Goal: Information Seeking & Learning: Find specific fact

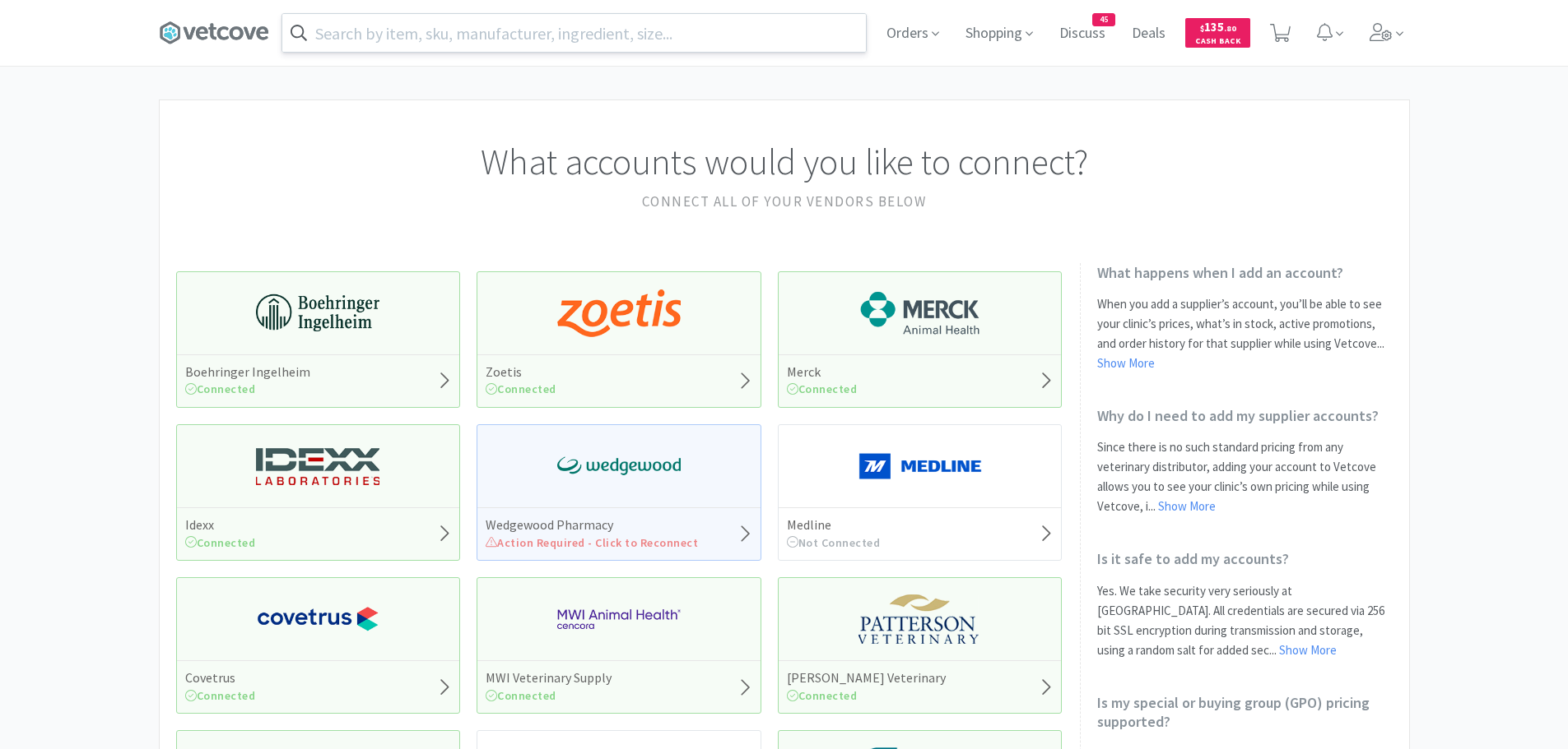
click at [458, 29] on input "text" at bounding box center [574, 32] width 583 height 38
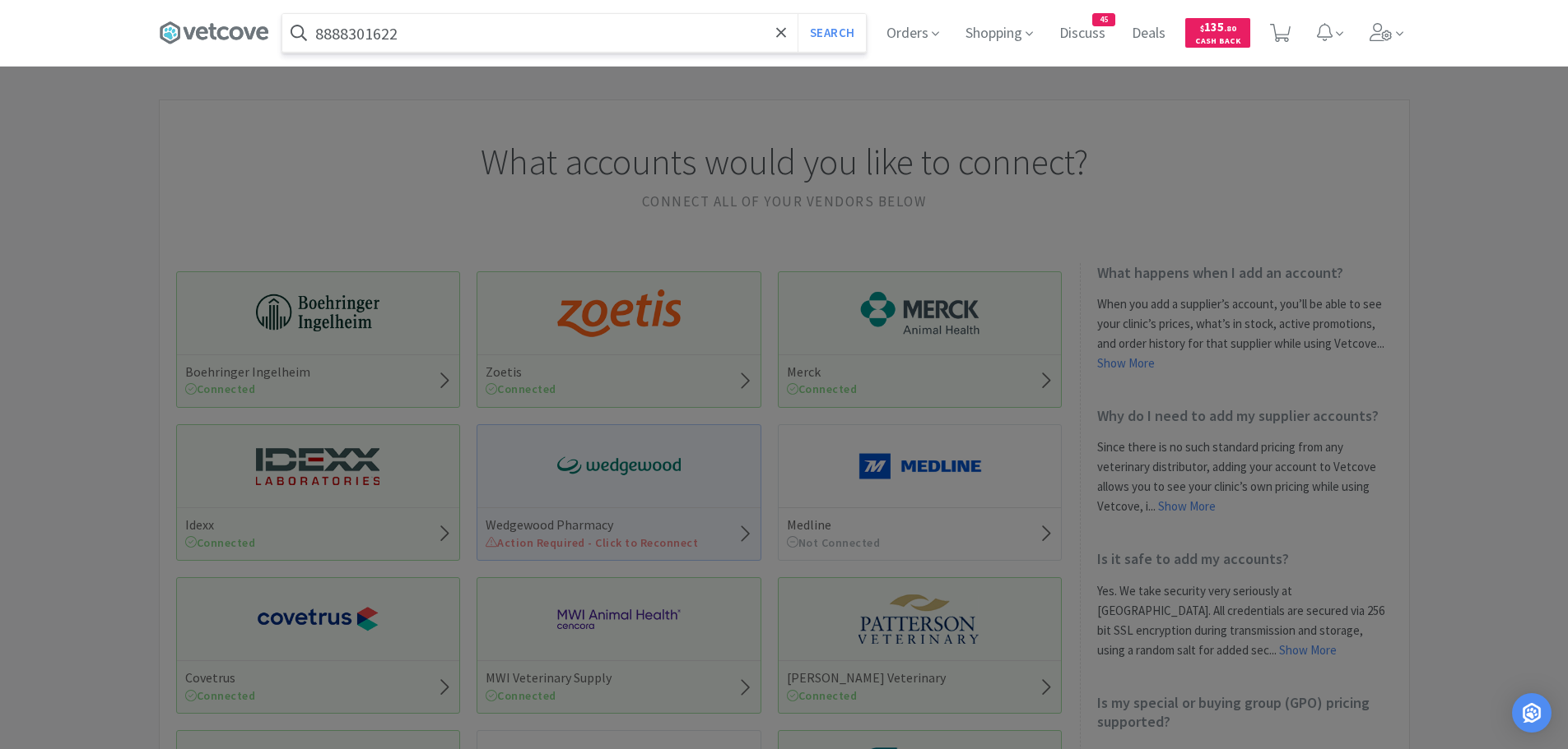
click at [797, 14] on button "Search" at bounding box center [831, 32] width 68 height 38
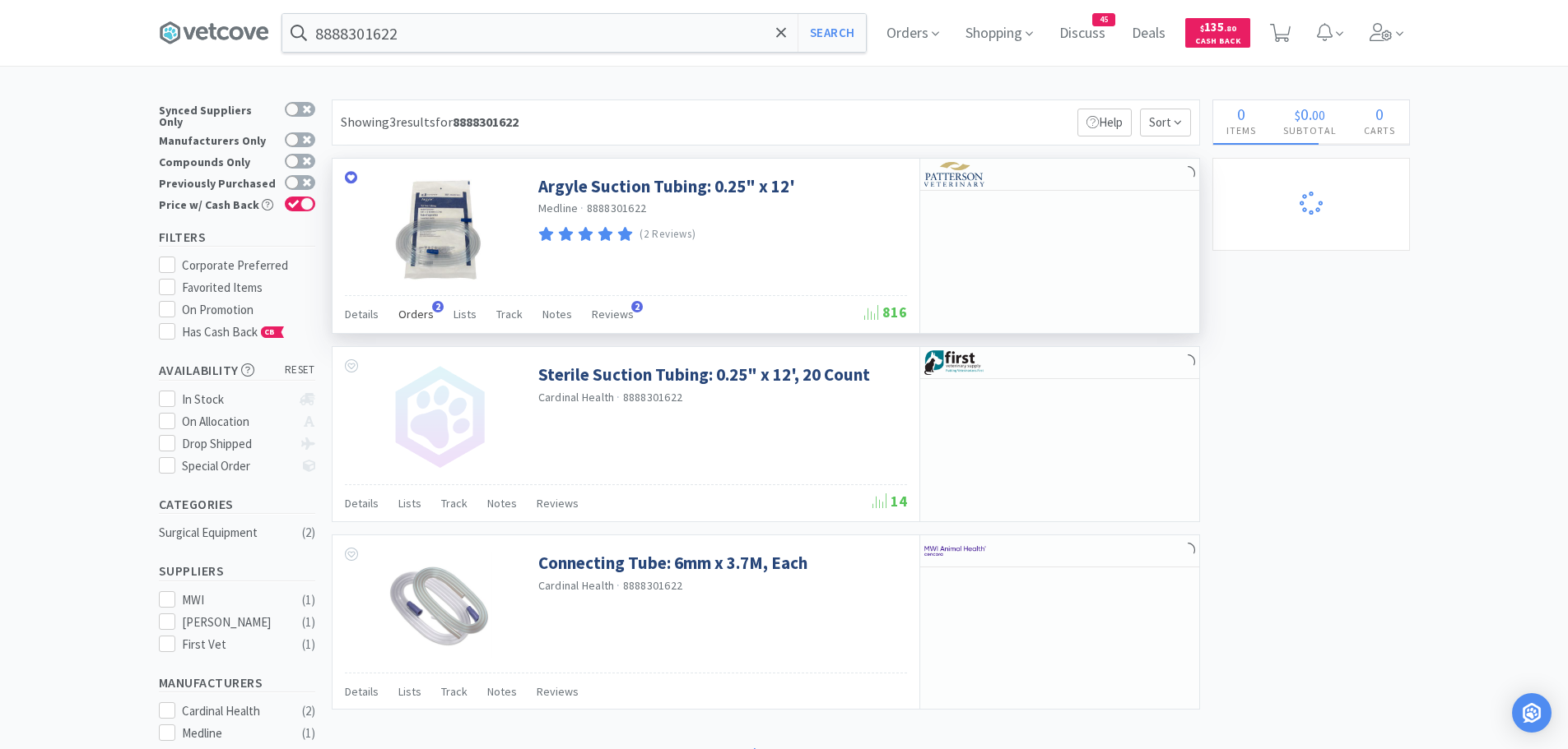
click at [418, 308] on span "Orders" at bounding box center [416, 314] width 35 height 15
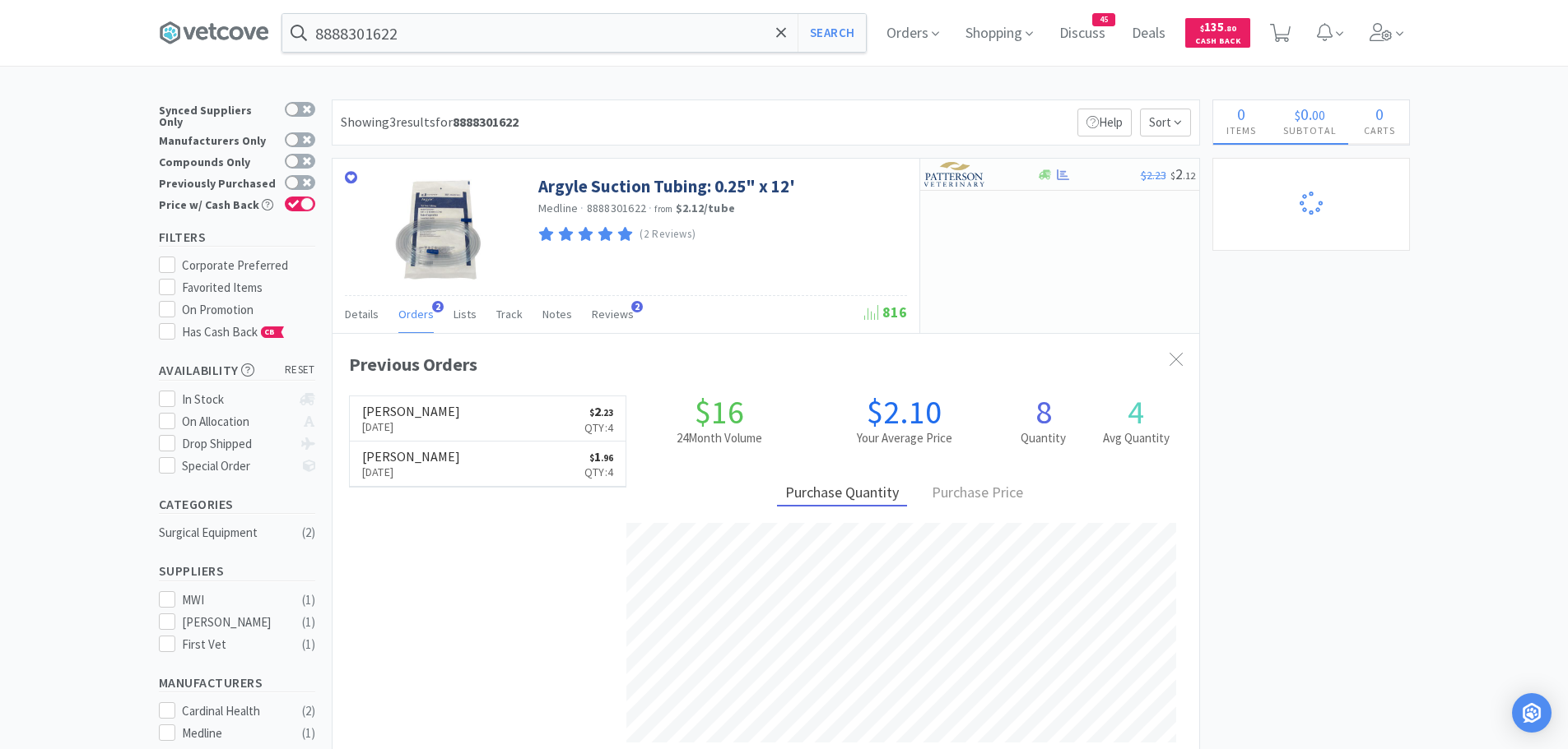
scroll to position [426, 866]
click at [443, 41] on input "8888301622" at bounding box center [574, 32] width 583 height 38
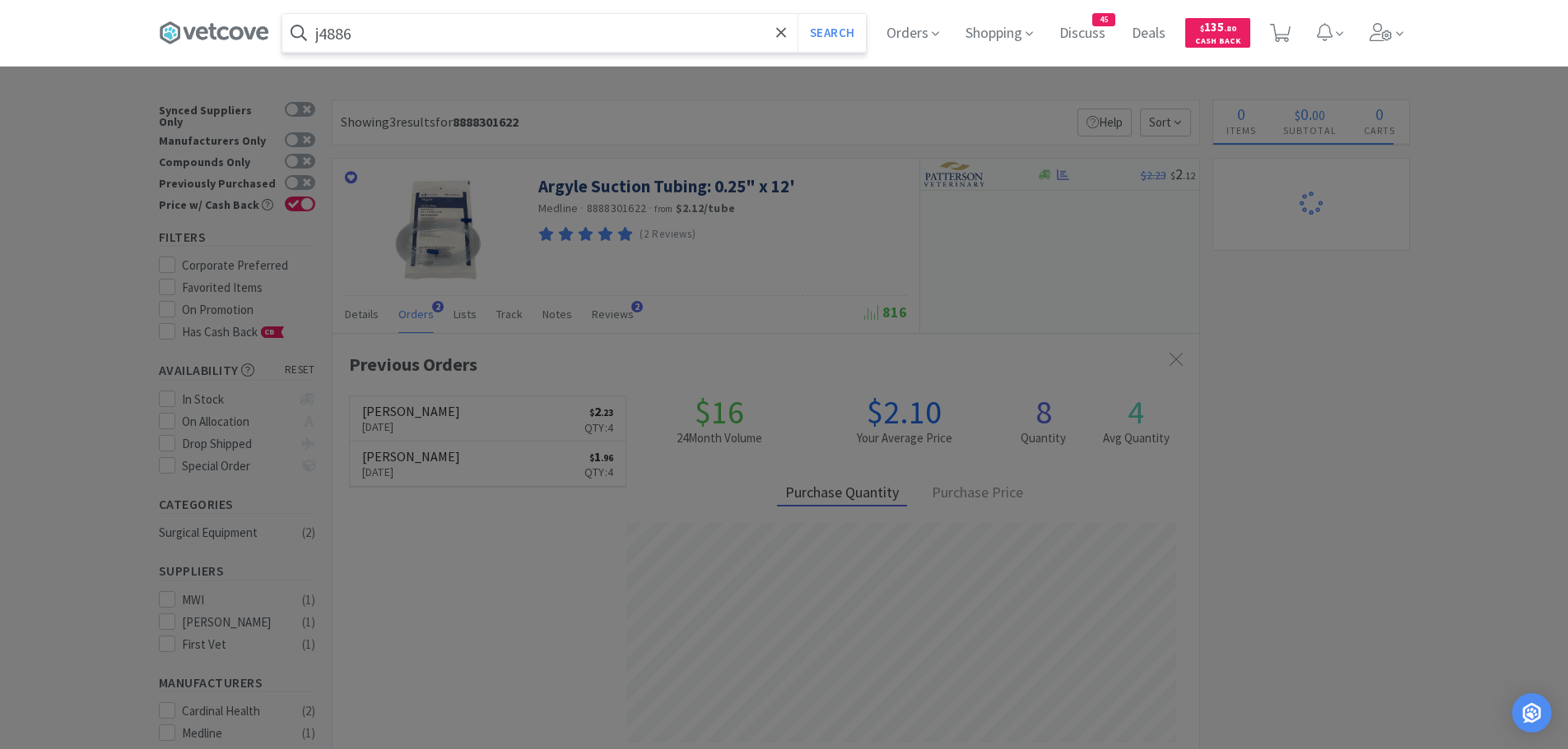
click at [797, 14] on button "Search" at bounding box center [831, 32] width 68 height 38
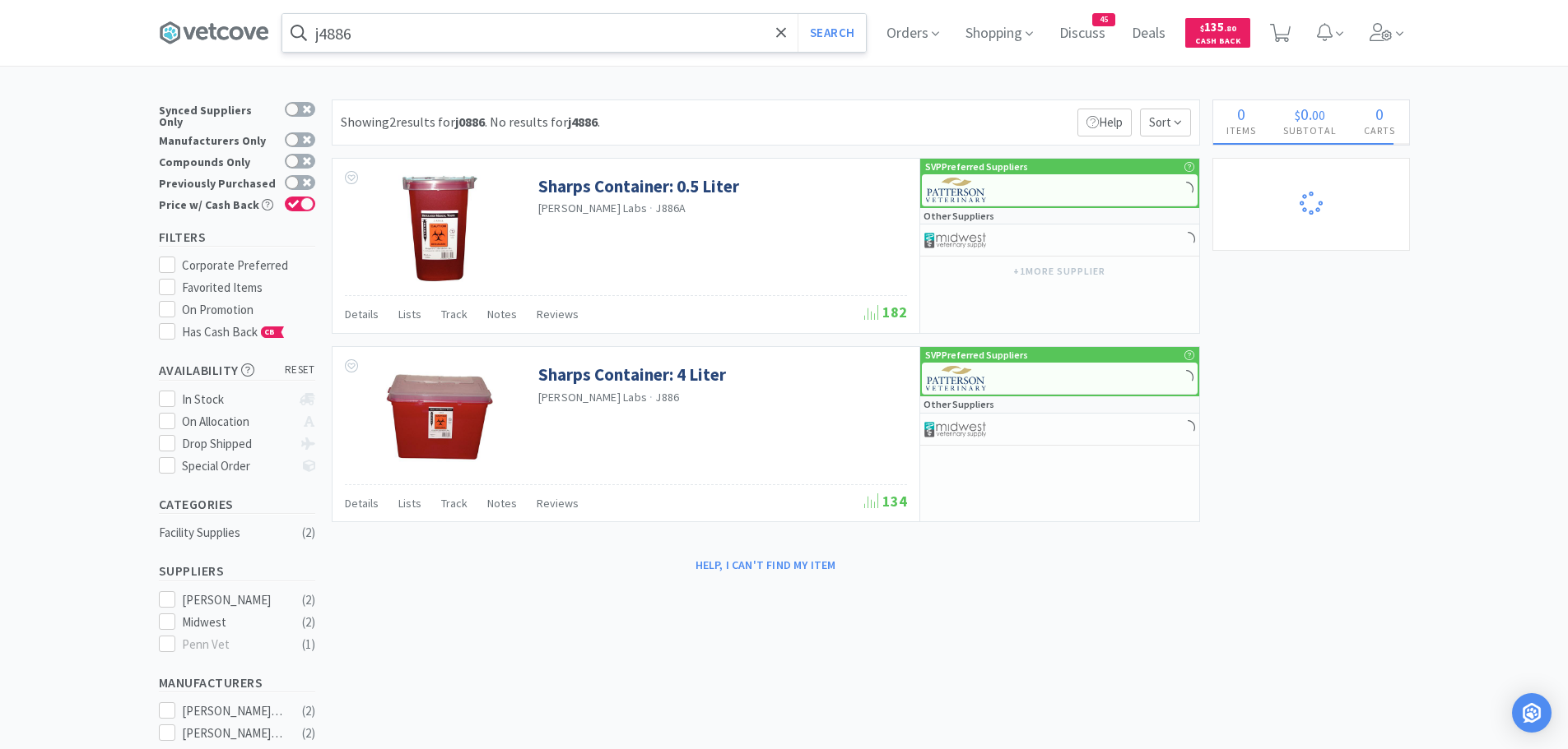
click at [400, 36] on input "j4886" at bounding box center [574, 32] width 583 height 38
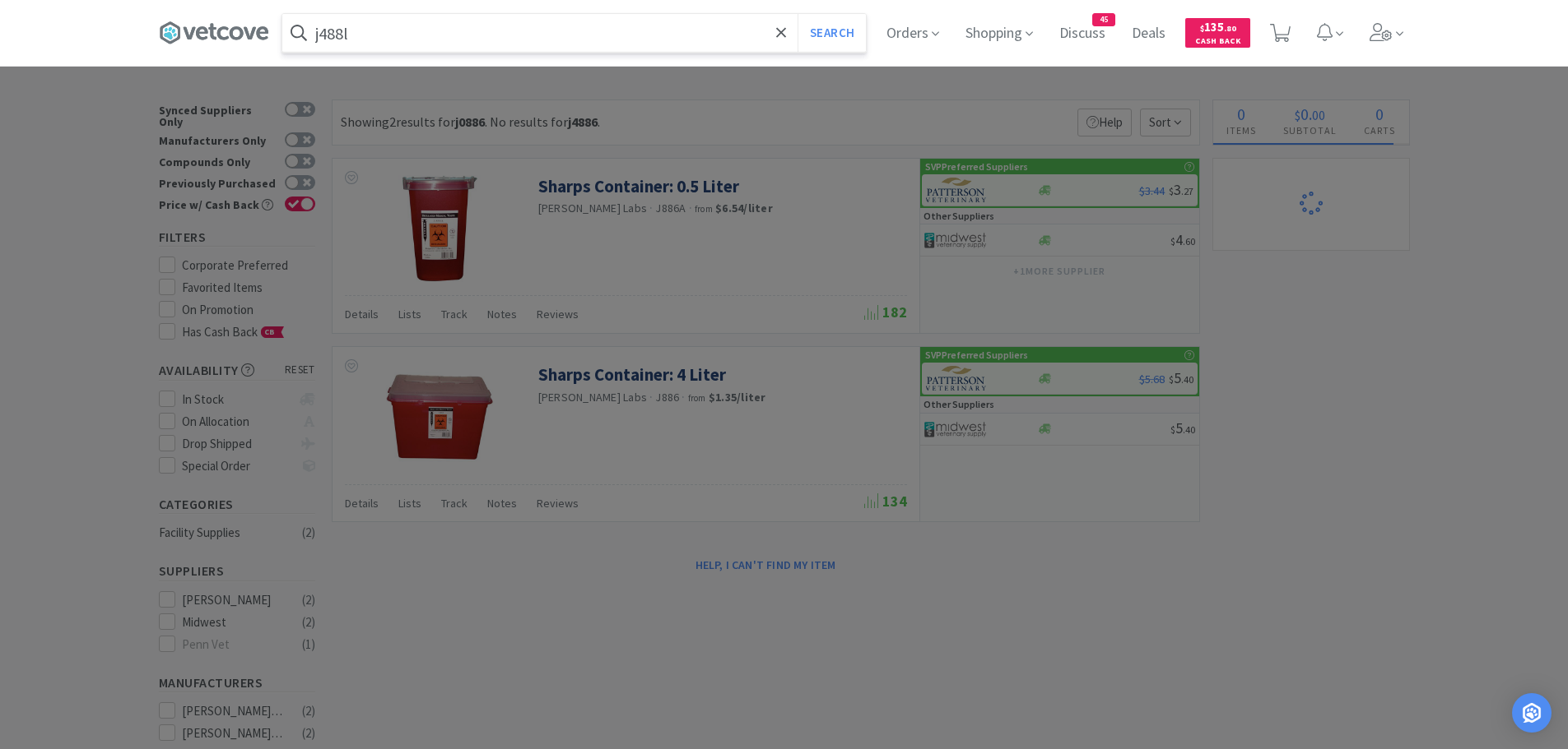
type input "j488l"
click at [797, 14] on button "Search" at bounding box center [831, 32] width 68 height 38
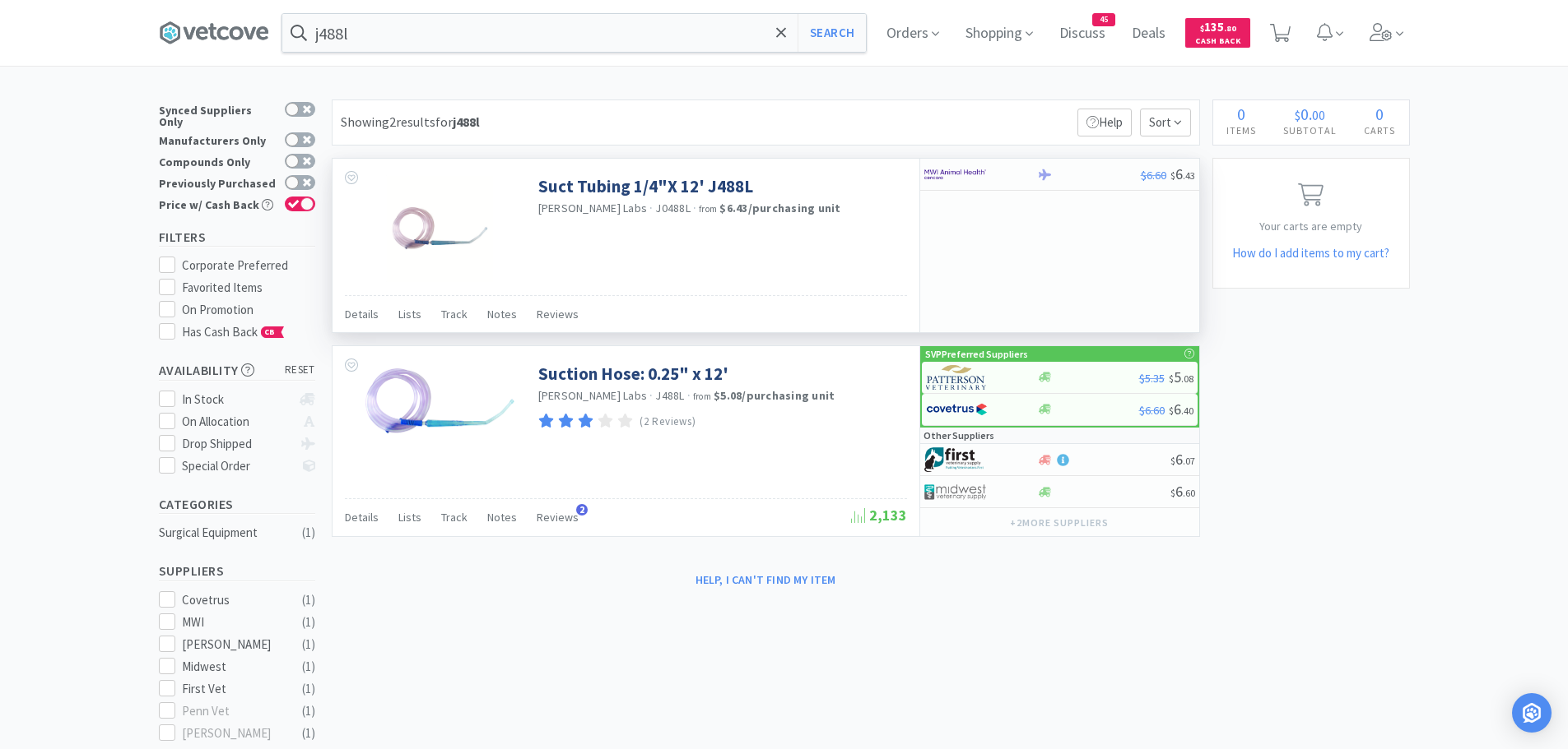
click at [441, 242] on img at bounding box center [440, 229] width 107 height 107
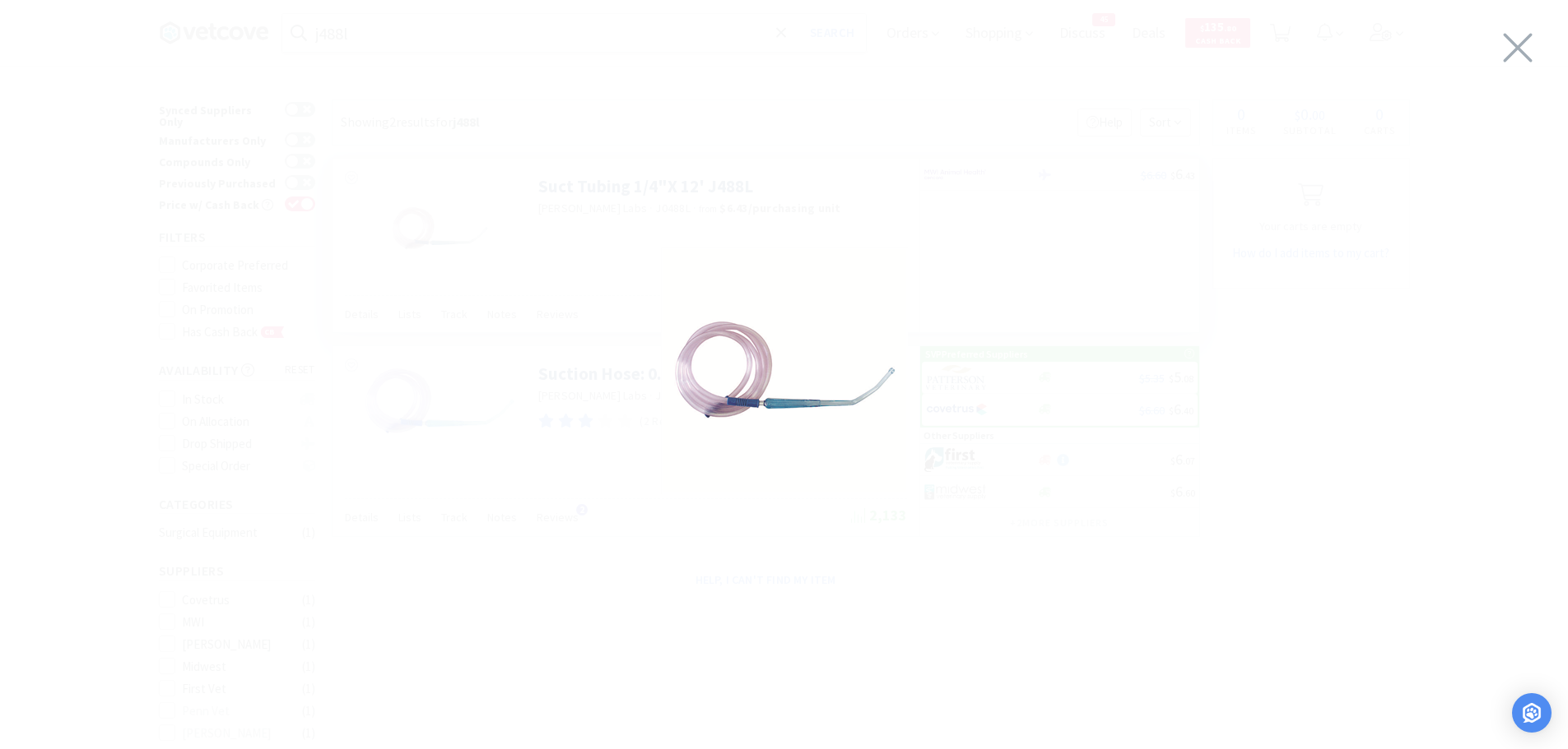
click at [792, 397] on img at bounding box center [784, 371] width 247 height 247
click at [1510, 43] on icon at bounding box center [1517, 47] width 34 height 46
